Goal: Transaction & Acquisition: Purchase product/service

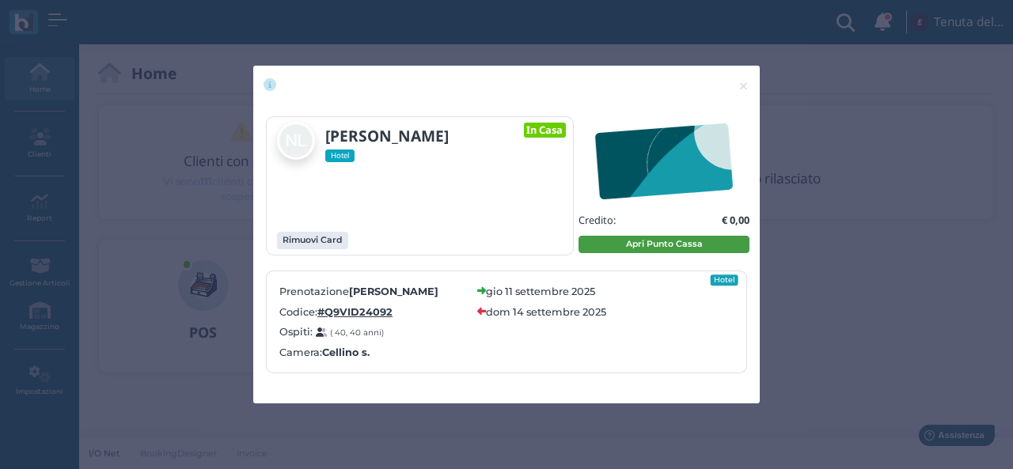
click at [676, 251] on button "Apri Punto Cassa" at bounding box center [663, 244] width 171 height 17
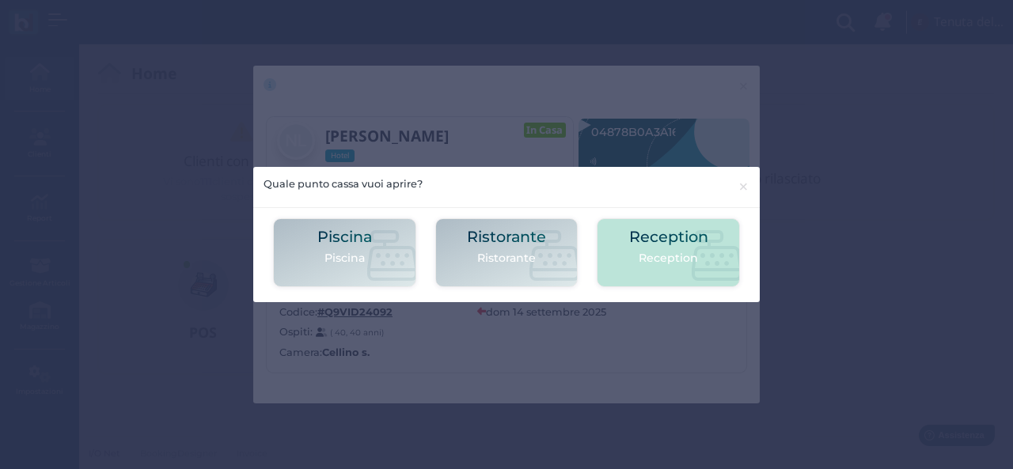
click at [653, 237] on h2 "Reception" at bounding box center [668, 237] width 79 height 17
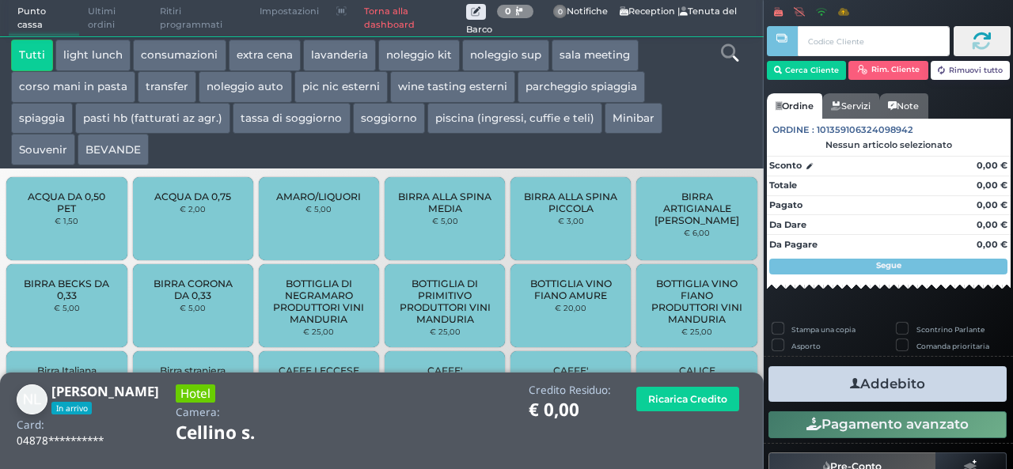
click at [464, 121] on button "piscina (ingressi, cuffie e teli)" at bounding box center [514, 119] width 175 height 32
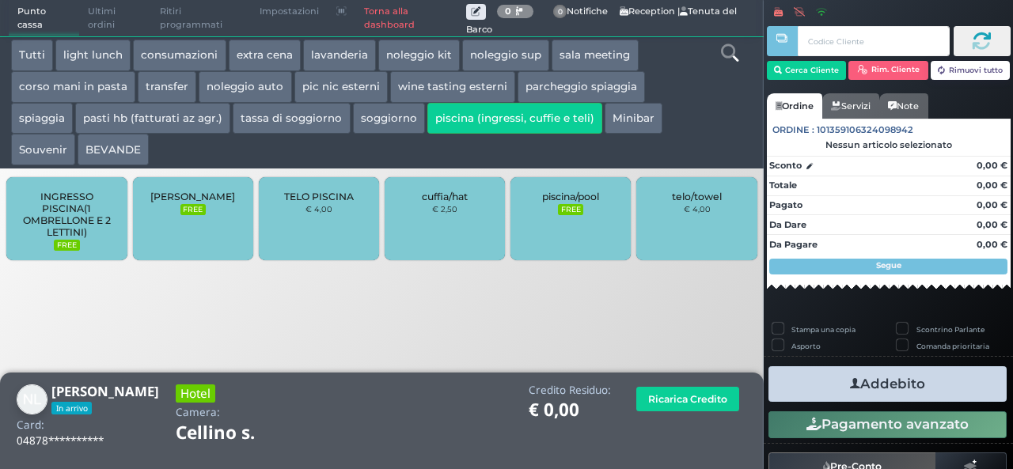
click at [448, 198] on span "cuffia/hat" at bounding box center [445, 197] width 46 height 12
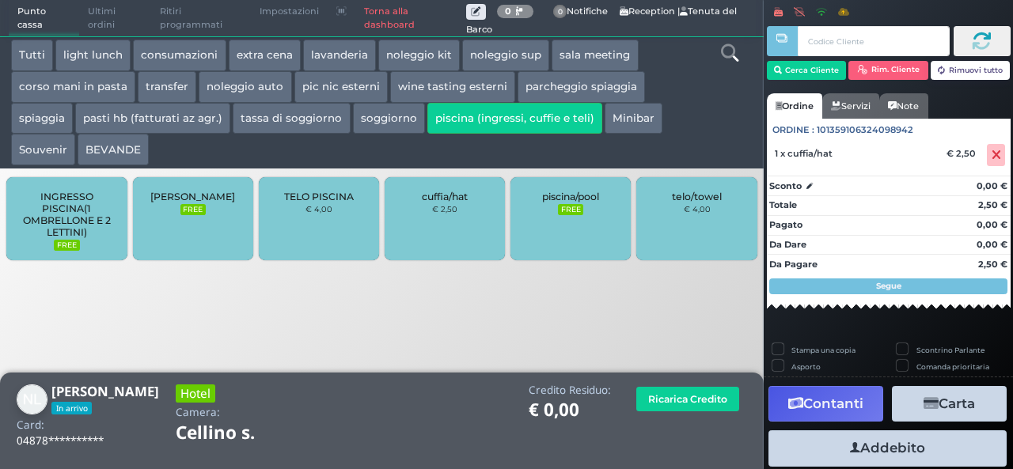
click at [448, 198] on span "cuffia/hat" at bounding box center [445, 197] width 46 height 12
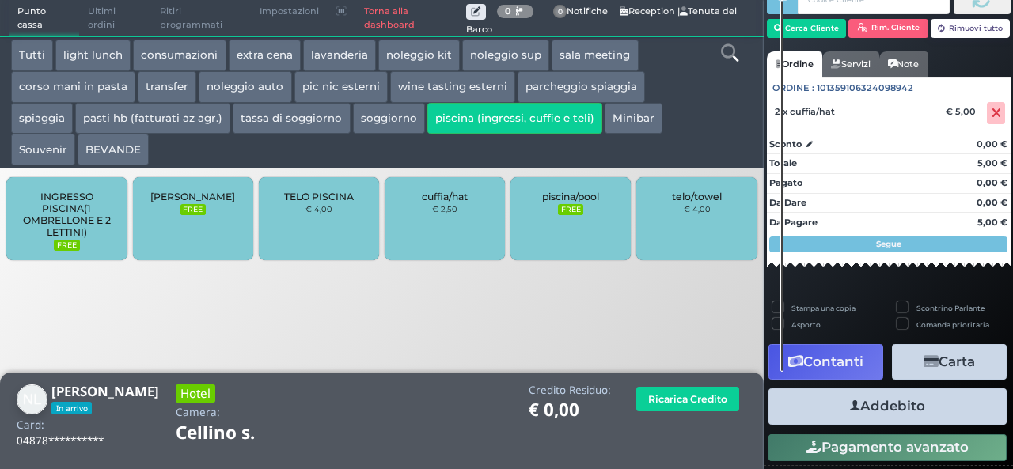
scroll to position [90, 0]
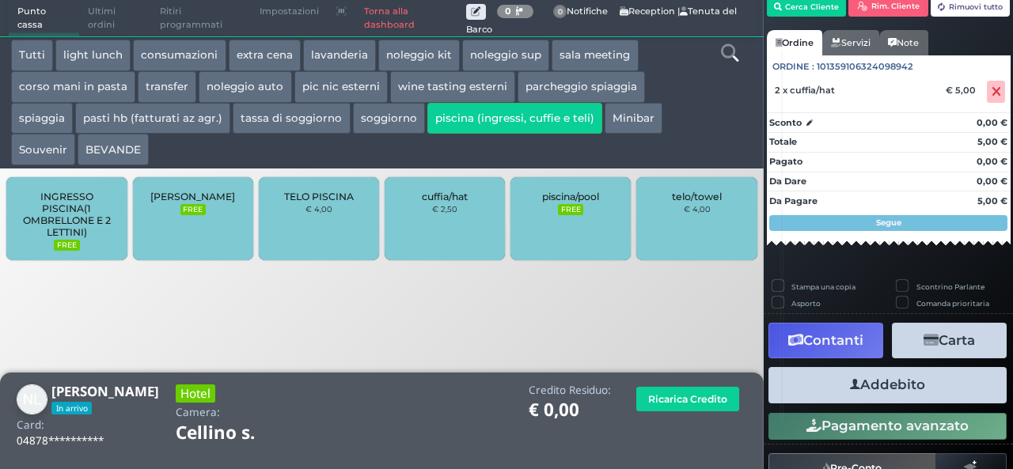
click at [889, 388] on button "Addebito" at bounding box center [887, 385] width 238 height 36
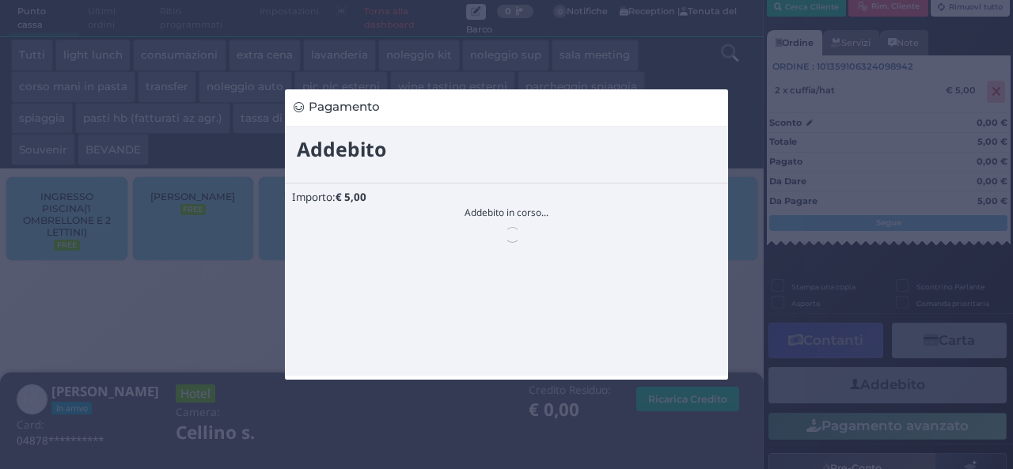
scroll to position [0, 0]
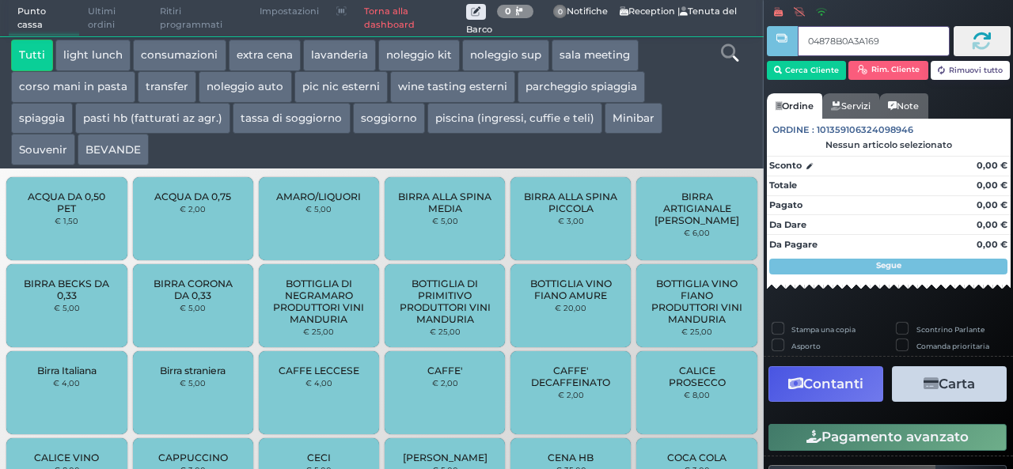
type input "04878B0A3A1695"
